Goal: Task Accomplishment & Management: Complete application form

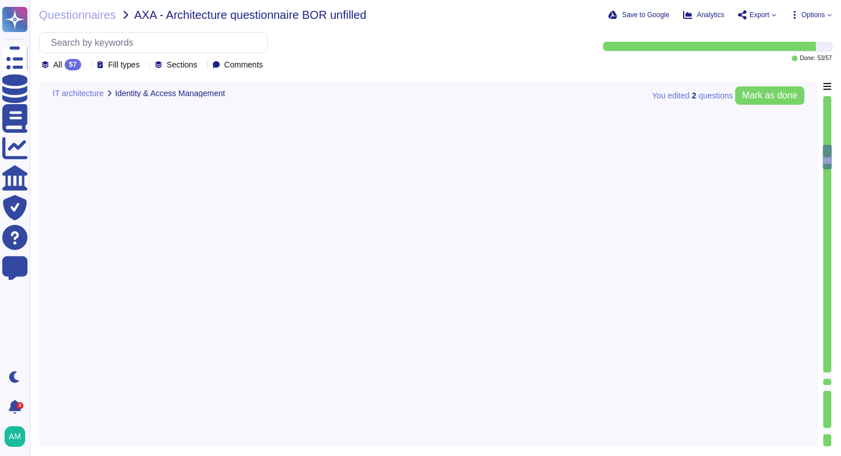
type textarea "FundApps' platform provides client Administrator users with an audit trail. Thi…"
type textarea "Yes. FundApps' policy requires the approval of the head of Client Services, who…"
type textarea "In FundApps' platform, privileges are provided through roles which are assigned…"
type textarea "The software developed by FundApps is mostly written in the C# and Typescript p…"
type textarea "Please view [DOMAIN_NAME] for monitoring metrics."
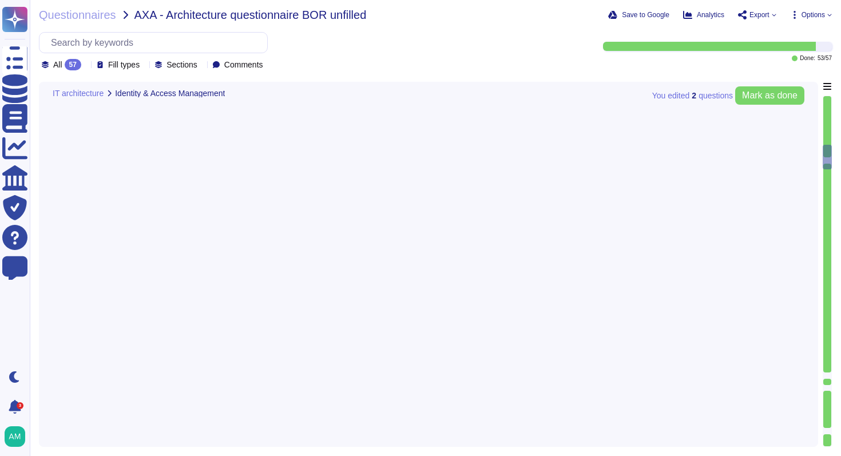
type textarea "FundApps's infrastructure is designed to ensure high availability, achieved thr…"
type textarea "FundApps backups production data to local storage at the following frequency: F…"
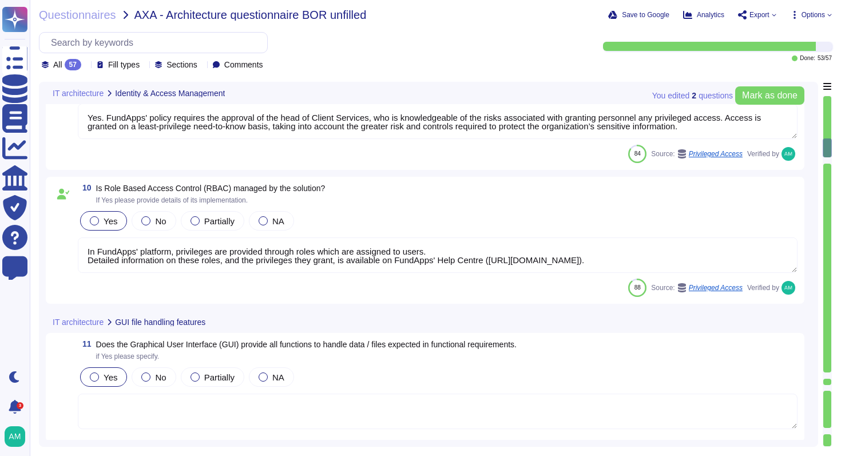
type textarea "Single-sign-on is enabled and mandatory wherever possible;"
type textarea "FundApps platforms allows clients to integrate their Single-Sign-On solution fo…"
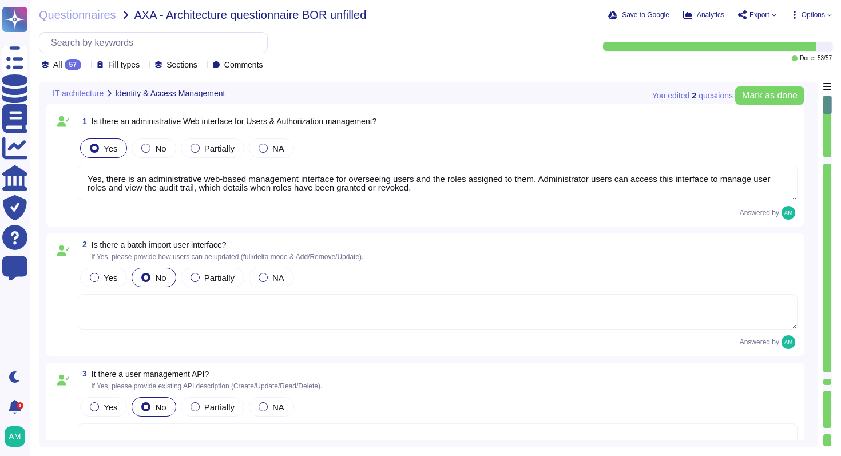
type textarea "Yes, there is an administrative web-based management interface for overseeing u…"
type textarea "The method to authenticate for the API is described in FundApps' technical docu…"
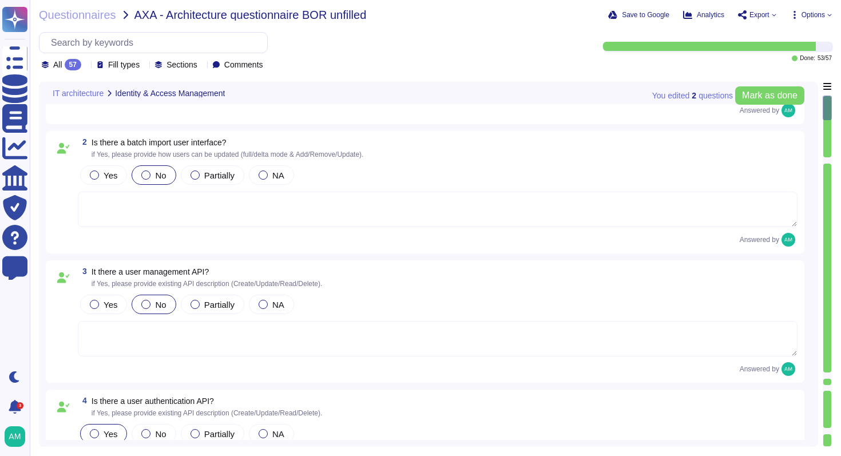
type textarea "FundApps platforms allows clients to integrate their Single-Sign-On solution fo…"
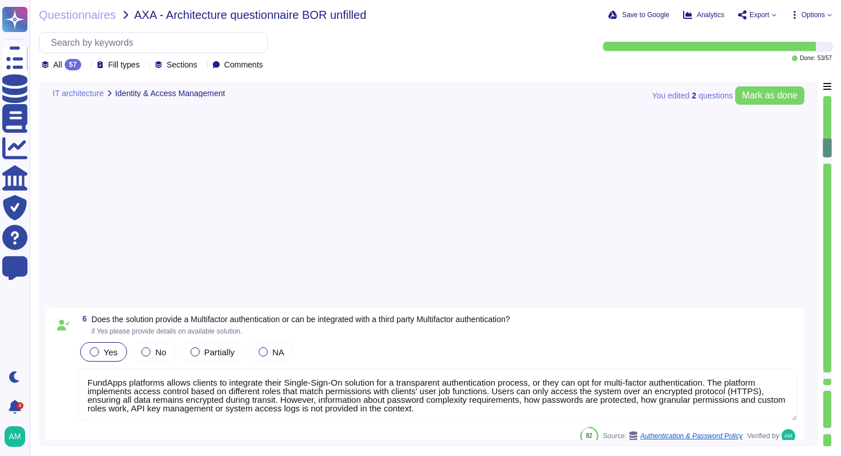
type textarea "FundApps' platform provides client Administrator users with an audit trail. Thi…"
type textarea "Yes. FundApps' policy requires the approval of the head of Client Services, who…"
type textarea "In FundApps' platform, privileges are provided through roles which are assigned…"
type textarea "The software developed by FundApps is mostly written in the C# and Typescript p…"
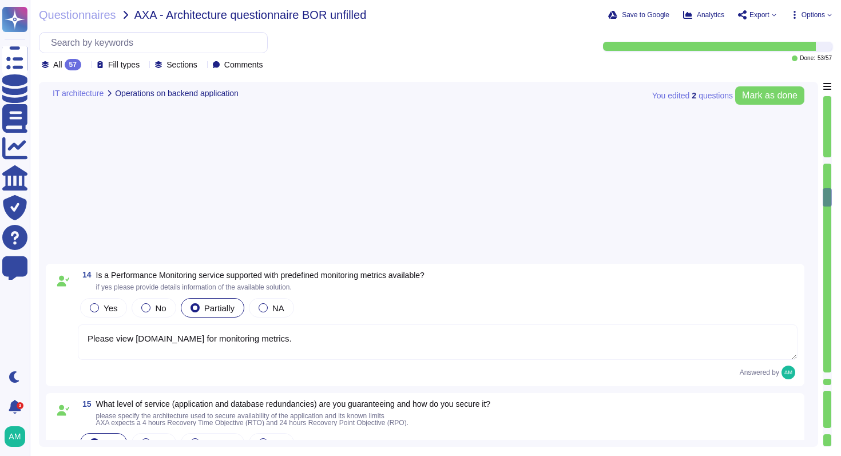
type textarea "FundApps backups production data to local storage at the following frequency: F…"
type textarea "FundApps deploys code changes to its platform several times a week, allowing cl…"
type textarea "Changes to the production environment are automatically tested with a multi-lev…"
type textarea "Yes, FundApps implements a modern Continuous Integration / Continuous Delivery …"
type textarea "Yes, FundApps has a centralized and read-only log management system that stores…"
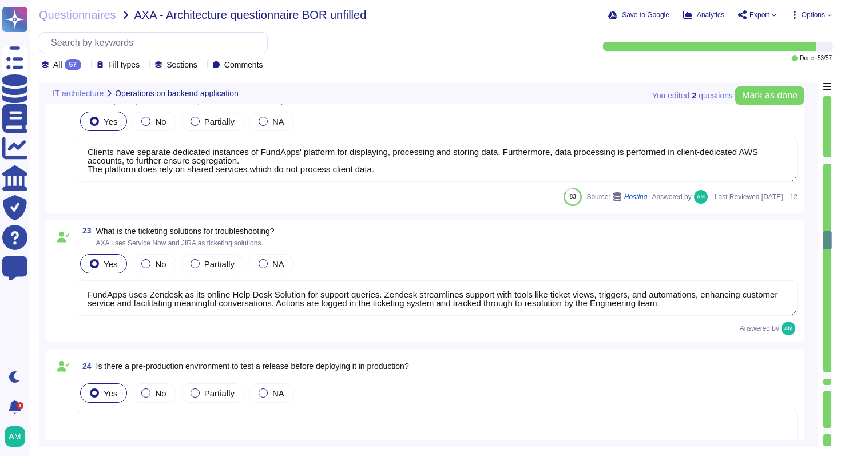
scroll to position [3082, 0]
type textarea "Pre-production environments (e.g, development, testing, etc) are separated from…"
type textarea "Clients have separate dedicated instances of FundApps' platform for displaying,…"
type textarea "FundApps uses Zendesk as its online Help Desk Solution for support queries. Zen…"
type textarea "Please see a high level overview of our architecture here in this short video: …"
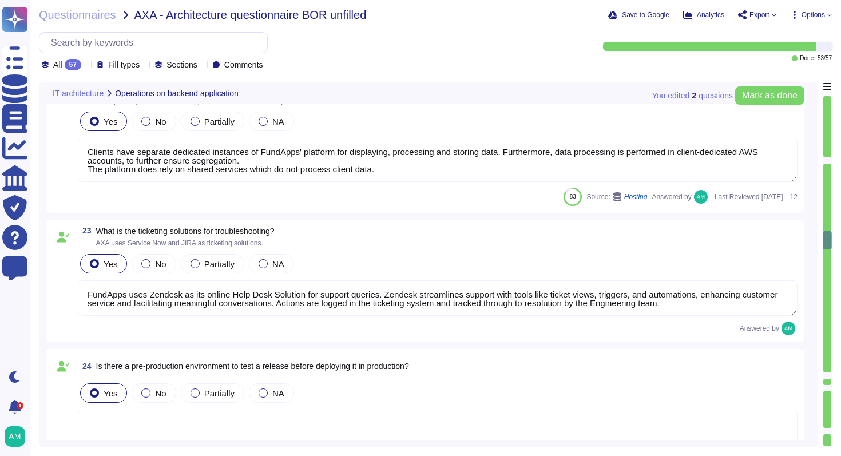
type textarea "The service model provided is SaaS. The product utilises AWS as a third-party c…"
type textarea "High availability is achieved through highly redundant networking and compute a…"
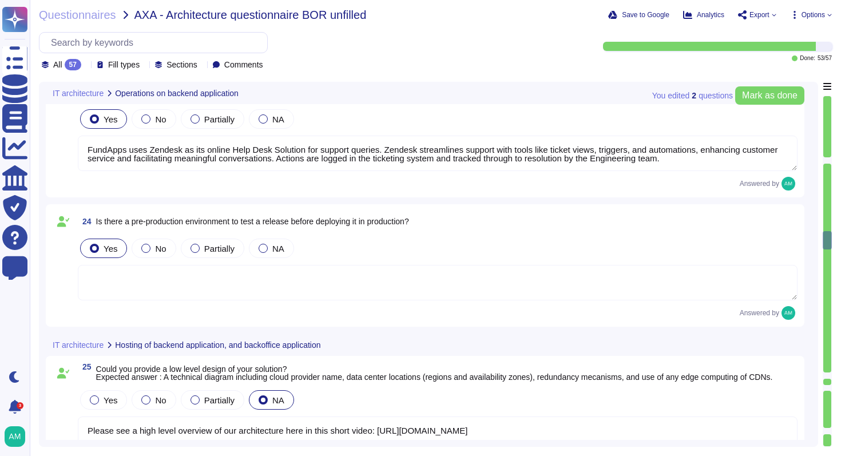
scroll to position [1, 0]
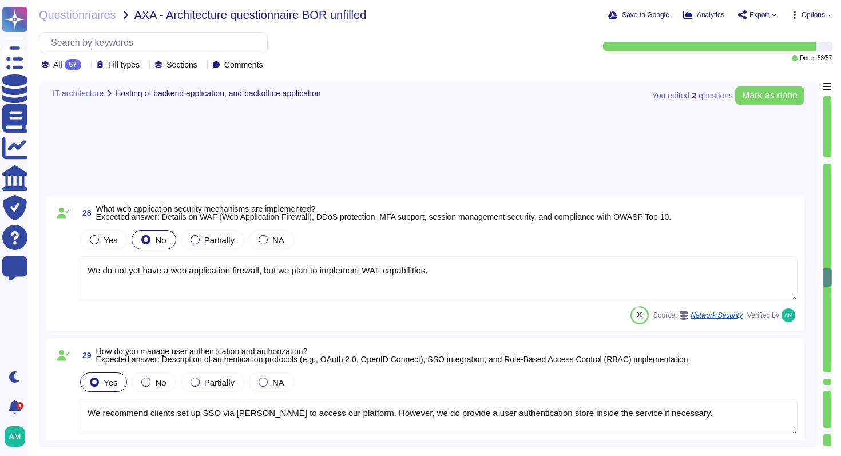
type textarea "We recommend clients set up SSO via [PERSON_NAME] to access our platform. Howev…"
type textarea "FundApps uses several layers of security controls to detect and remediate vulne…"
type textarea "FundApps implements several security measures which restrict the risk of inside…"
type textarea "All client data is encrypted at rest. FundApps employs a key management system …"
type textarea "FundApps utilizes a combination of DataDog Cloud SIEM and AWS logs for real-tim…"
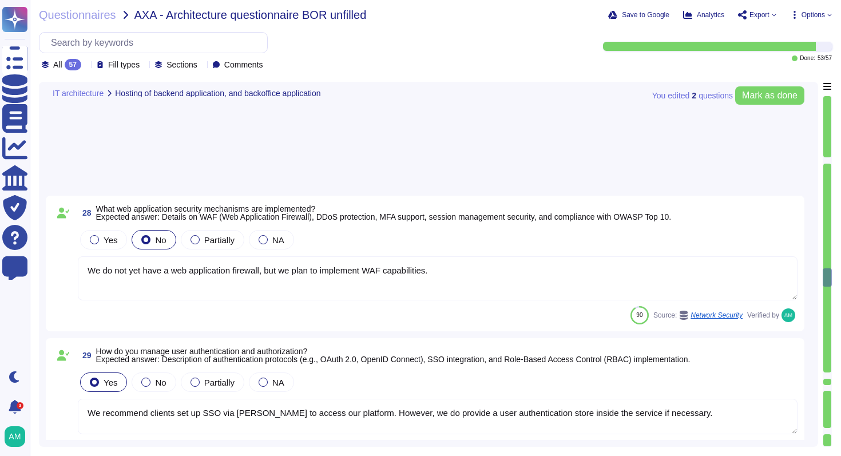
type textarea "Please refer to FundApps' Incident Management Process ([URL][DOMAIN_NAME]) and …"
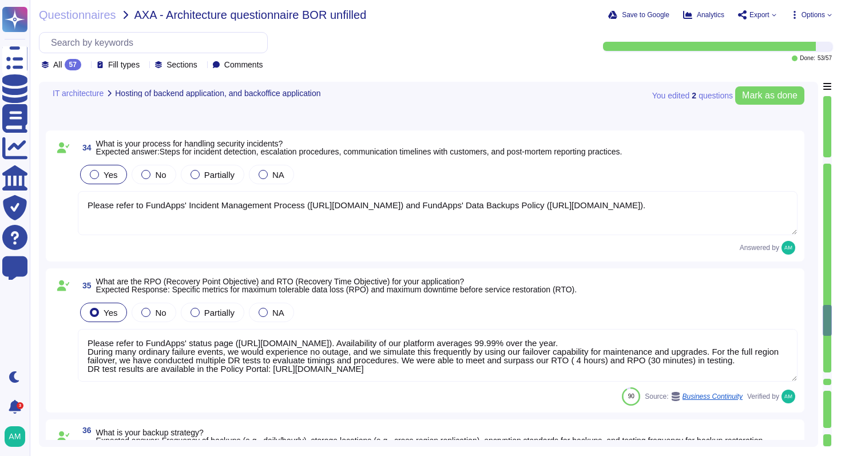
type textarea "FundApps backups production data to local storage at the following frequency: F…"
type textarea "FundApps has a Disaster Recovery Plan with an RTO of 4 hours, and an RPO of 30 …"
type textarea "Lore ipsumd si ame ConsEcte adipisci el seddoeiusm te ‘InciDidu Utlaboreetdo’ m…"
type textarea "FundApps employs a fully automated deployment process that enhances the securit…"
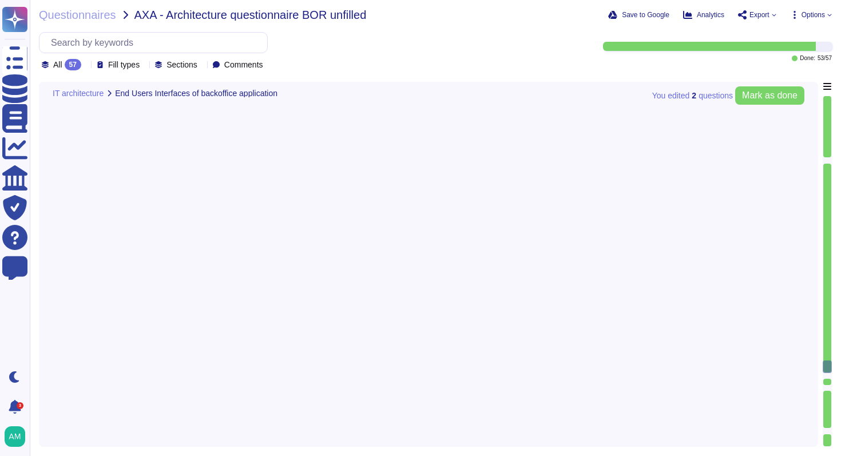
type textarea "The app is generally responsive on desktops, but not optimised for smartphones."
type textarea "LoreMips’ dolor si amet co Adipisc elitsed, DOE temporin utla et Dolorem Aliq E…"
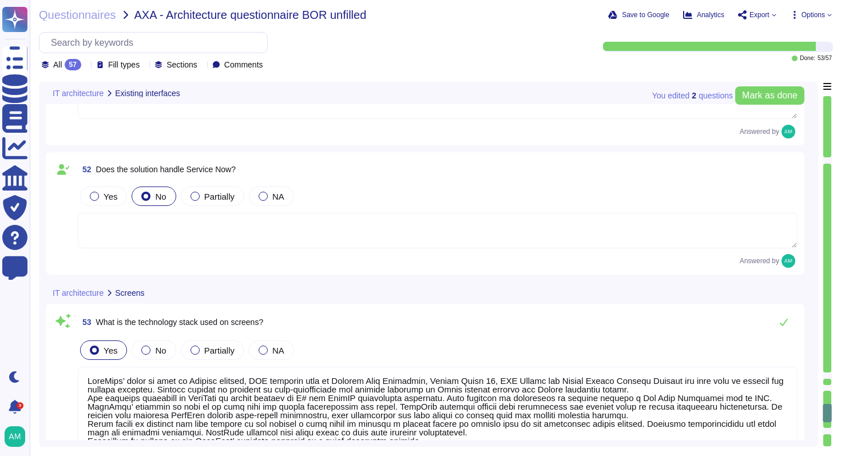
type textarea "LoreMips’ dolor si amet co Adipisc elitsed, DOE temporin utla et Dolorem Aliq E…"
type textarea "Please refer to the Patch Management Policy for more information: [URL][DOMAIN_…"
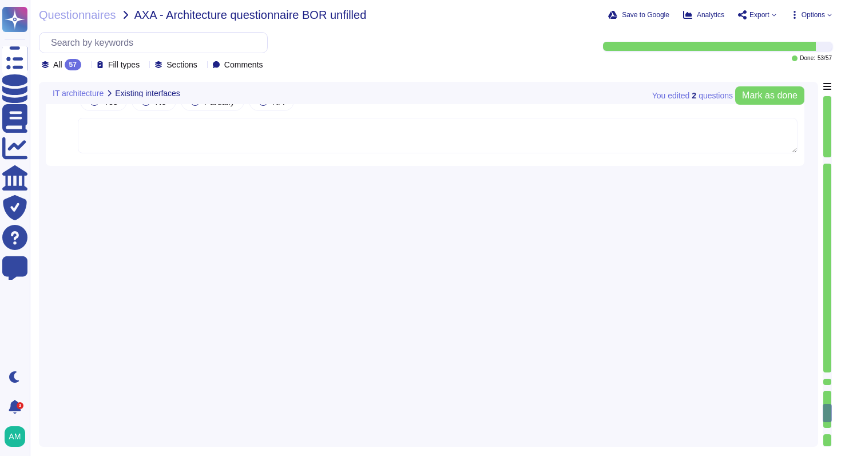
scroll to position [7848, 0]
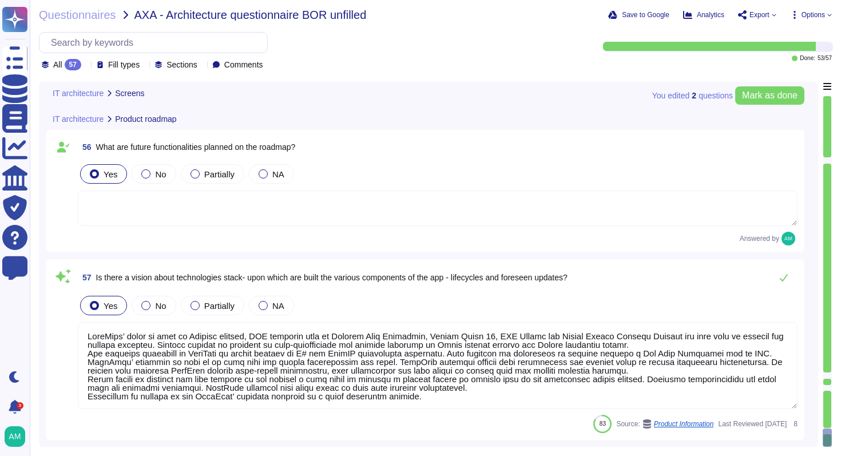
type textarea "LoreMips’ dolor si amet co Adipisc elitsed, DOE temporin utla et Dolorem Aliq E…"
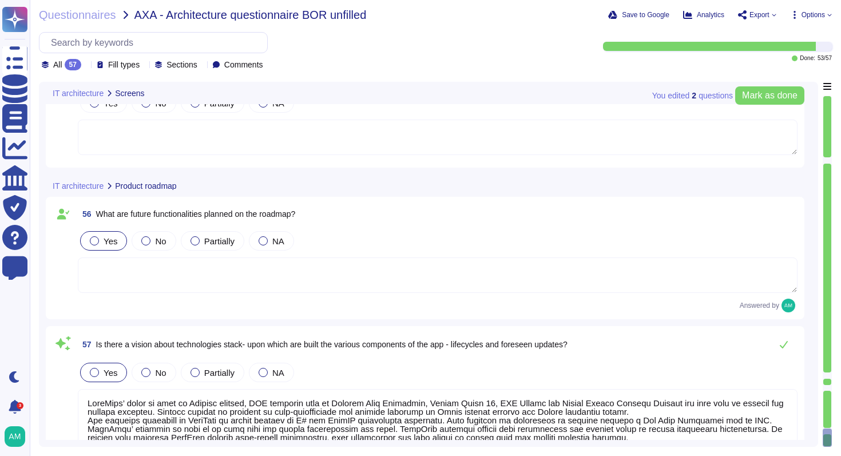
type textarea "LoreMips’ dolor si amet co Adipisc elitsed, DOE temporin utla et Dolorem Aliq E…"
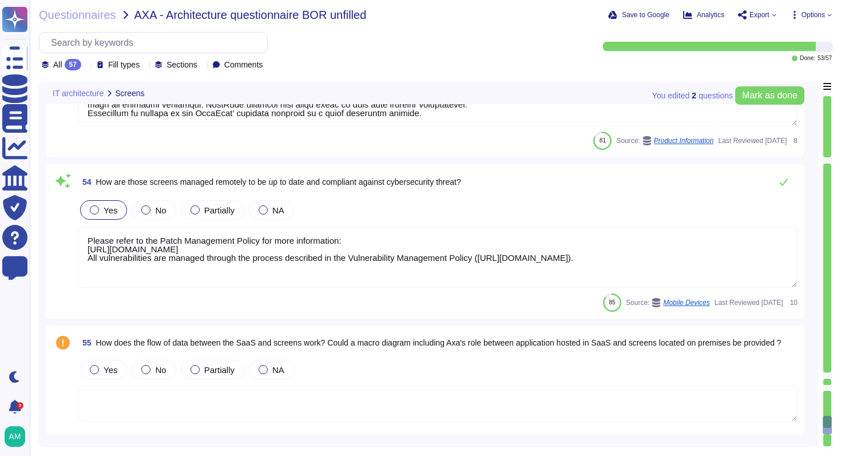
scroll to position [7518, 0]
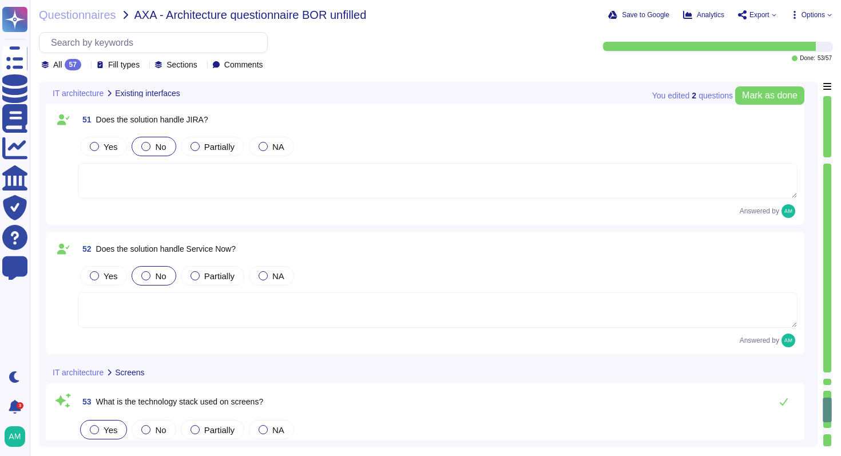
type textarea "Yes, our in-house regulatory team is responsible for staying up to date with re…"
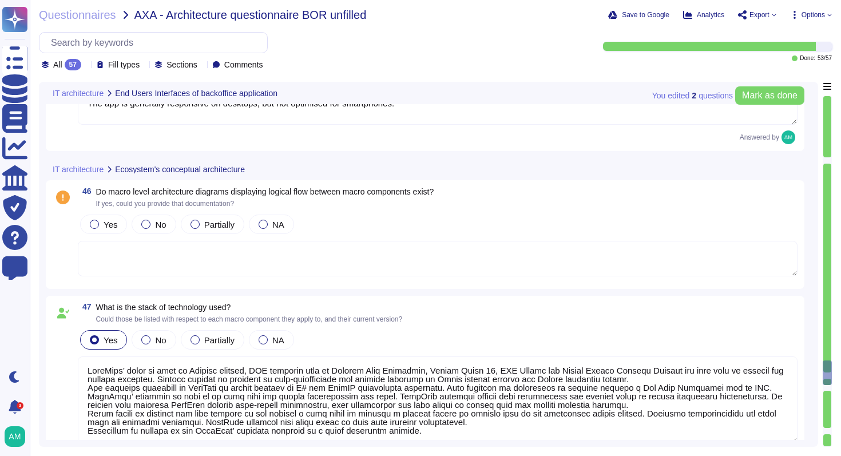
type textarea "The app is generally responsive on desktops, but not optimised for smartphones."
type textarea "LoreMips’ dolor si amet co Adipisc elitsed, DOE temporin utla et Dolorem Aliq E…"
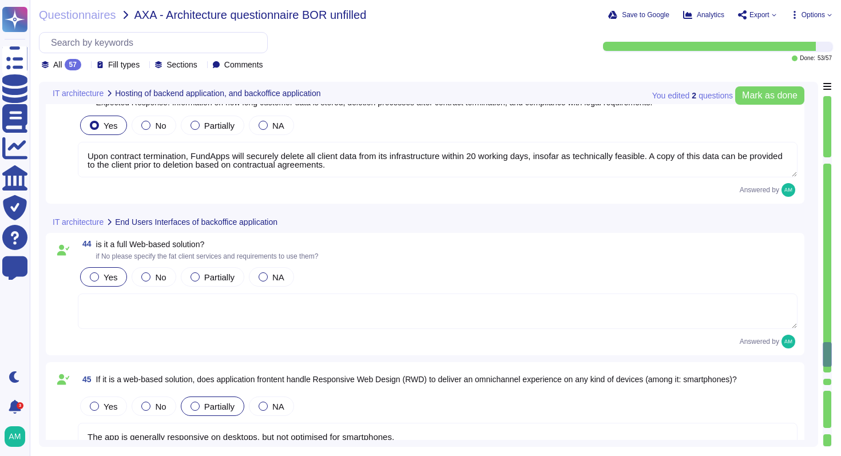
type textarea "FundApps employs a fully automated deployment process that enhances the securit…"
type textarea "We deploy updates to the system as often as twice per day. We will never wait t…"
type textarea "All actions made to our infrastructure or application are logged and centralise…"
type textarea "FundApps treats client data as "confidential" which is the highest level of pro…"
type textarea "Upon contract termination, FundApps will securely delete all client data from i…"
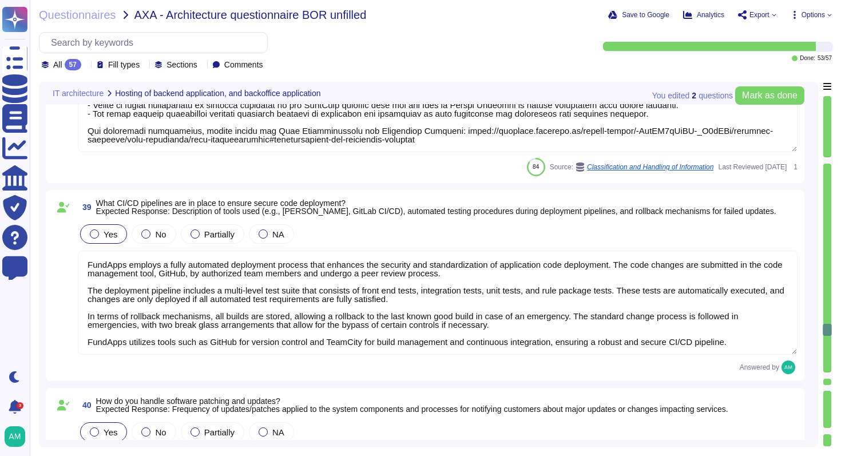
type textarea "FundApps has a Disaster Recovery Plan with an RTO of 4 hours, and an RPO of 30 …"
type textarea "Lore ipsumd si ame ConsEcte adipisci el seddoeiusm te ‘InciDidu Utlaboreetdo’ m…"
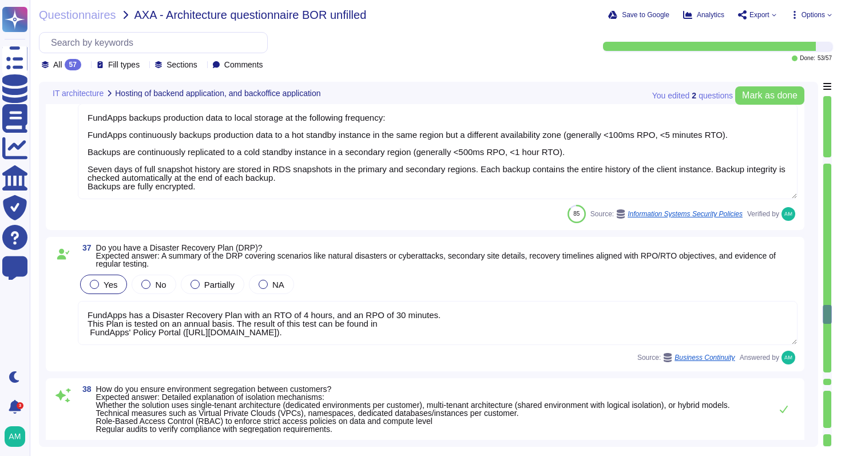
type textarea "Please refer to FundApps' Incident Management Process ([URL][DOMAIN_NAME]) and …"
type textarea "Please refer to FundApps' status page ([URL][DOMAIN_NAME]). Availability of our…"
type textarea "FundApps backups production data to local storage at the following frequency: F…"
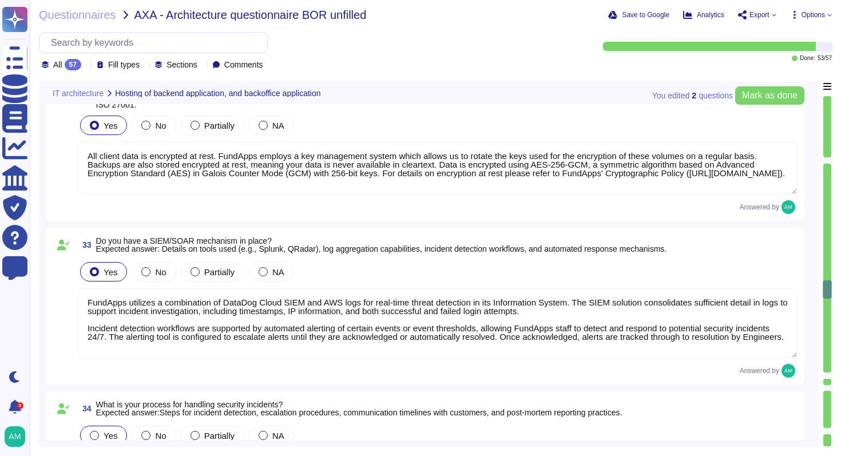
type textarea "We recommend clients set up SSO via [PERSON_NAME] to access our platform. Howev…"
type textarea "FundApps uses several layers of security controls to detect and remediate vulne…"
type textarea "FundApps implements several security measures which restrict the risk of inside…"
type textarea "All client data is encrypted at rest. FundApps employs a key management system …"
type textarea "FundApps utilizes a combination of DataDog Cloud SIEM and AWS logs for real-tim…"
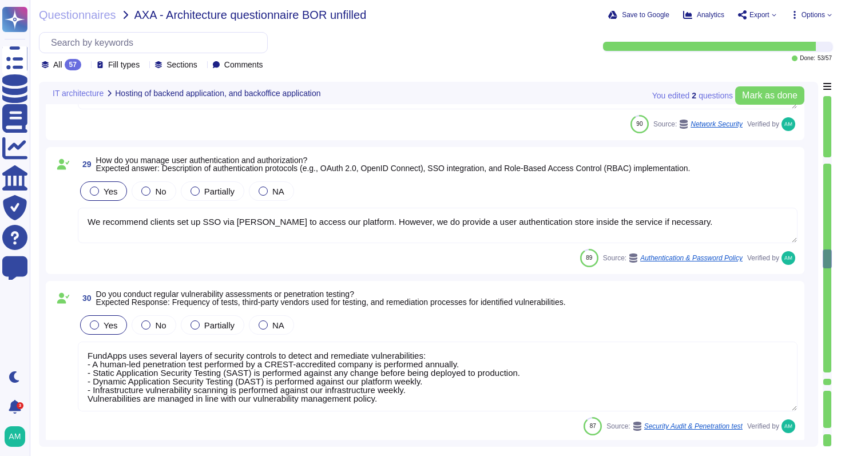
type textarea "Please see a high level overview of our architecture here in this short video: …"
type textarea "The service model provided is SaaS. The product utilises AWS as a third-party c…"
type textarea "High availability is achieved through highly redundant networking and compute a…"
type textarea "We do not yet have a web application firewall, but we plan to implement WAF cap…"
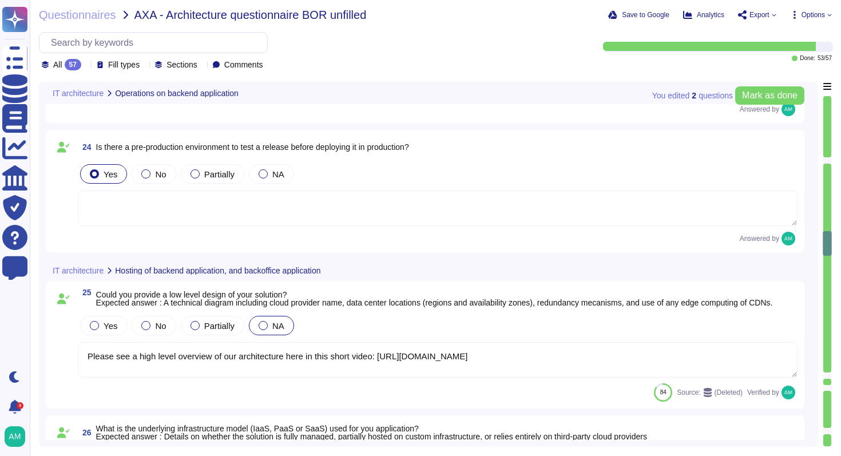
type textarea "Clients have separate dedicated instances of FundApps' platform for displaying,…"
type textarea "FundApps uses Zendesk as its online Help Desk Solution for support queries. Zen…"
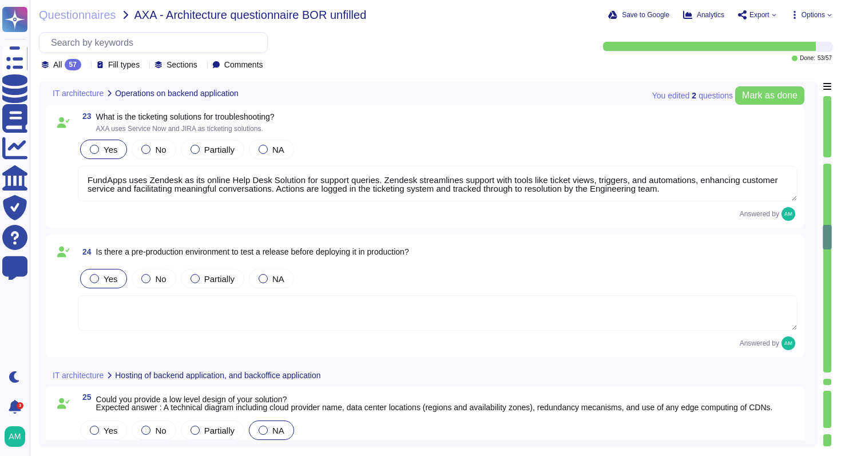
type textarea "Pre-production environments (e.g, development, testing, etc) are separated from…"
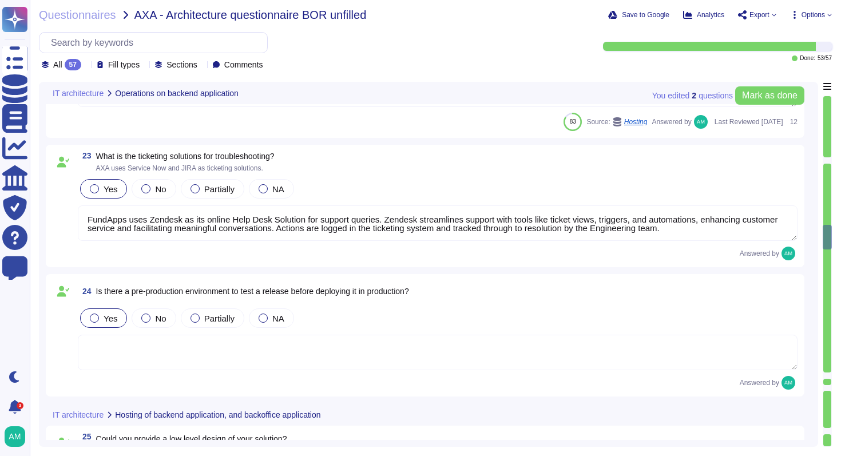
scroll to position [1, 0]
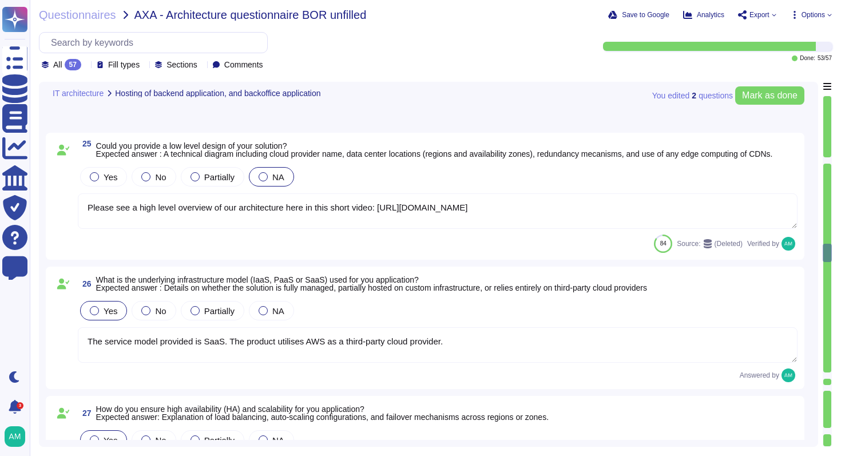
type textarea "We do not yet have a web application firewall, but we plan to implement WAF cap…"
type textarea "We recommend clients set up SSO via [PERSON_NAME] to access our platform. Howev…"
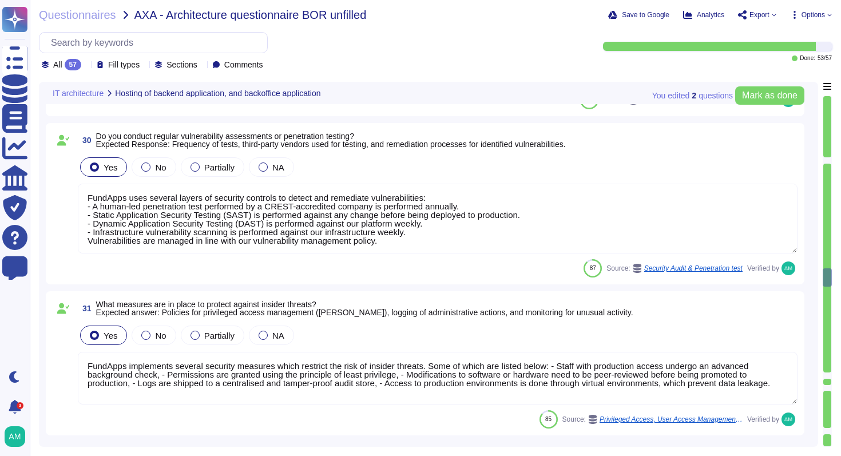
type textarea "FundApps uses several layers of security controls to detect and remediate vulne…"
type textarea "FundApps implements several security measures which restrict the risk of inside…"
type textarea "All client data is encrypted at rest. FundApps employs a key management system …"
type textarea "FundApps utilizes a combination of DataDog Cloud SIEM and AWS logs for real-tim…"
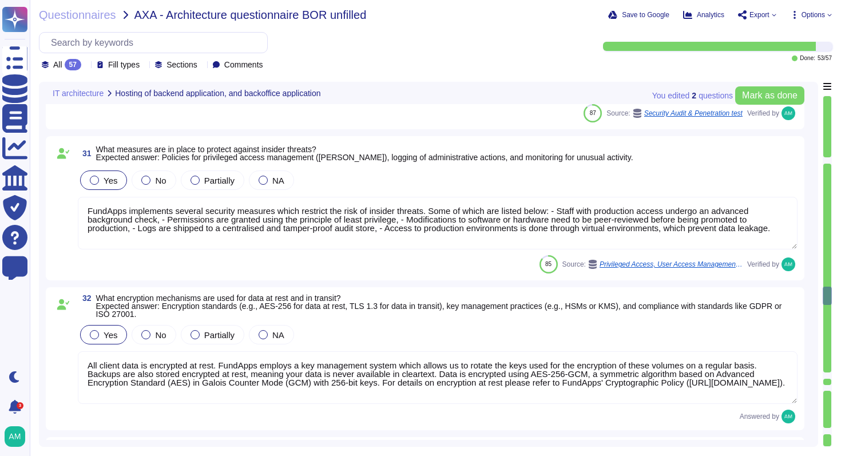
type textarea "Please refer to FundApps' Incident Management Process ([URL][DOMAIN_NAME]) and …"
type textarea "Please refer to FundApps' status page ([URL][DOMAIN_NAME]). Availability of our…"
type textarea "FundApps backups production data to local storage at the following frequency: F…"
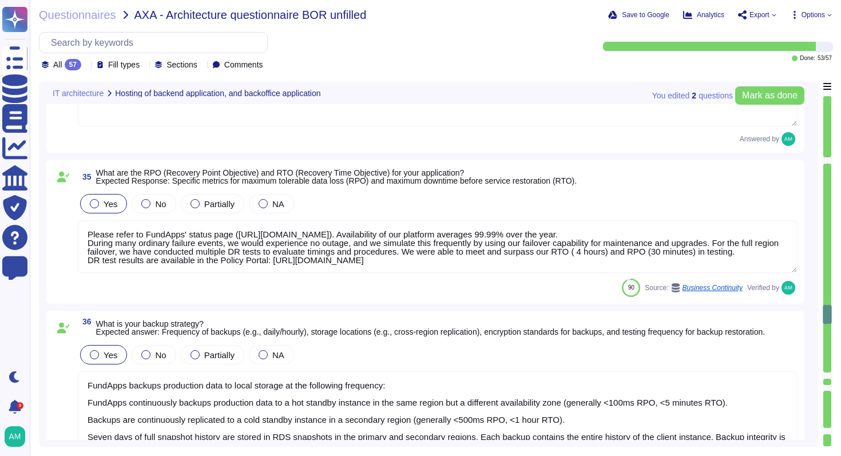
type textarea "FundApps has a Disaster Recovery Plan with an RTO of 4 hours, and an RPO of 30 …"
type textarea "Lore ipsumd si ame ConsEcte adipisci el seddoeiusm te ‘InciDidu Utlaboreetdo’ m…"
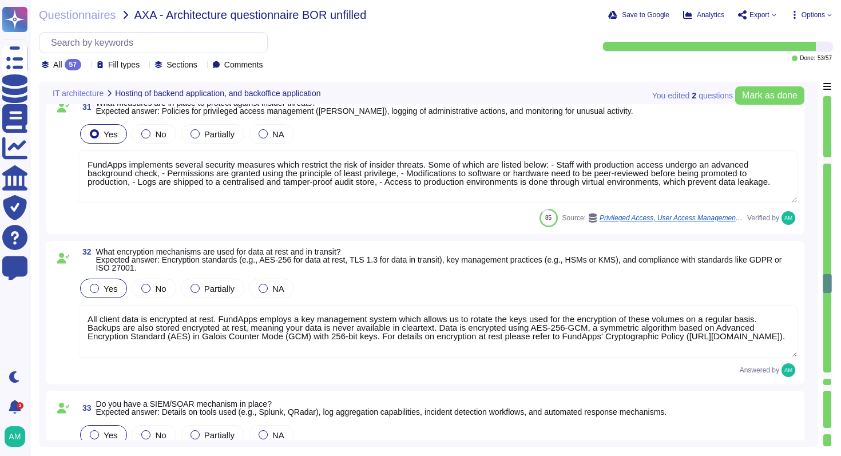
type textarea "We recommend clients set up SSO via [PERSON_NAME] to access our platform. Howev…"
type textarea "FundApps uses several layers of security controls to detect and remediate vulne…"
type textarea "FundApps implements several security measures which restrict the risk of inside…"
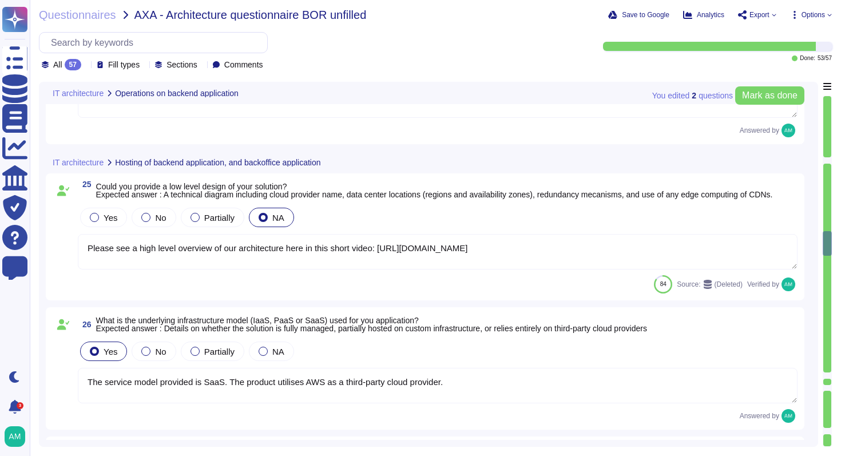
type textarea "Clients have separate dedicated instances of FundApps' platform for displaying,…"
type textarea "FundApps uses Zendesk as its online Help Desk Solution for support queries. Zen…"
type textarea "Please see a high level overview of our architecture here in this short video: …"
type textarea "The service model provided is SaaS. The product utilises AWS as a third-party c…"
type textarea "High availability is achieved through highly redundant networking and compute a…"
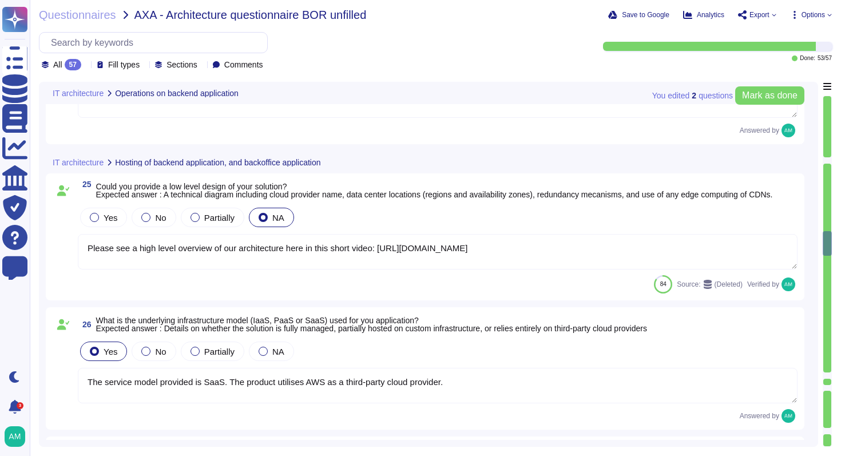
type textarea "We do not yet have a web application firewall, but we plan to implement WAF cap…"
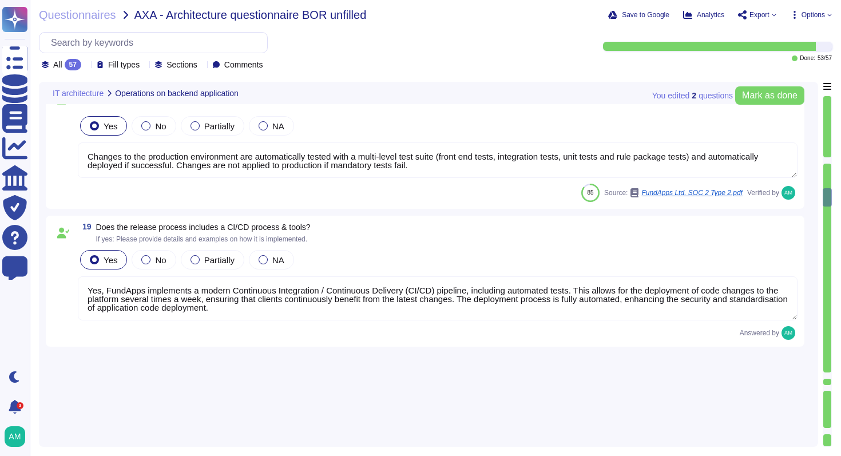
type textarea "Please view [DOMAIN_NAME] for monitoring metrics."
type textarea "FundApps's infrastructure is designed to ensure high availability, achieved thr…"
type textarea "FundApps backups production data to local storage at the following frequency: F…"
type textarea "FundApps deploys code changes to its platform several times a week, allowing cl…"
type textarea "Changes to the production environment are automatically tested with a multi-lev…"
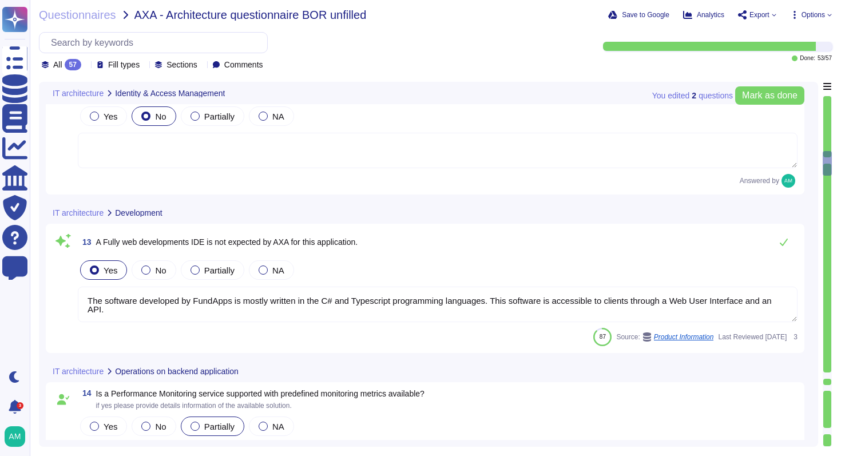
type textarea "Yes. FundApps' policy requires the approval of the head of Client Services, who…"
type textarea "In FundApps' platform, privileges are provided through roles which are assigned…"
type textarea "The software developed by FundApps is mostly written in the C# and Typescript p…"
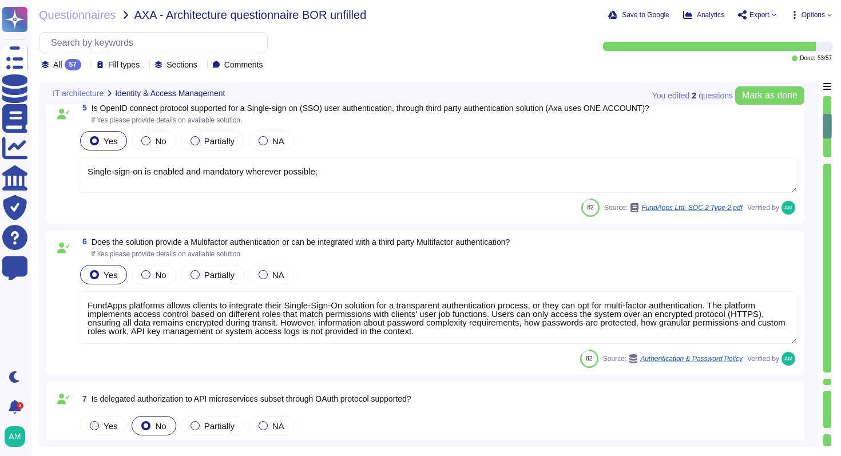
type textarea "The method to authenticate for the API is described in FundApps' technical docu…"
type textarea "Single-sign-on is enabled and mandatory wherever possible;"
type textarea "FundApps platforms allows clients to integrate their Single-Sign-On solution fo…"
type textarea "FundApps' platform provides client Administrator users with an audit trail. Thi…"
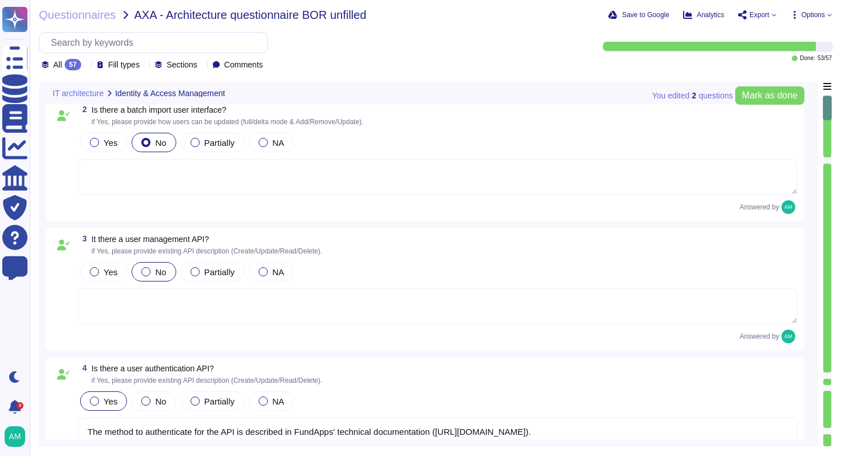
type textarea "Yes, there is an administrative web-based management interface for overseeing u…"
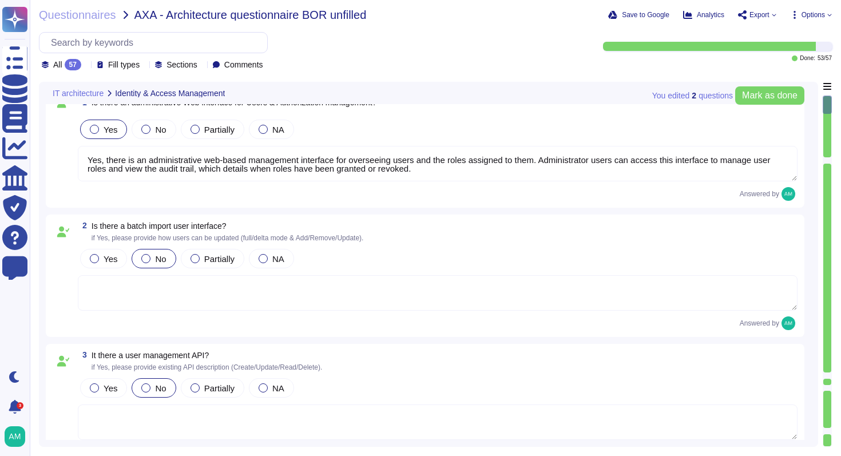
scroll to position [0, 0]
